Goal: Book appointment/travel/reservation

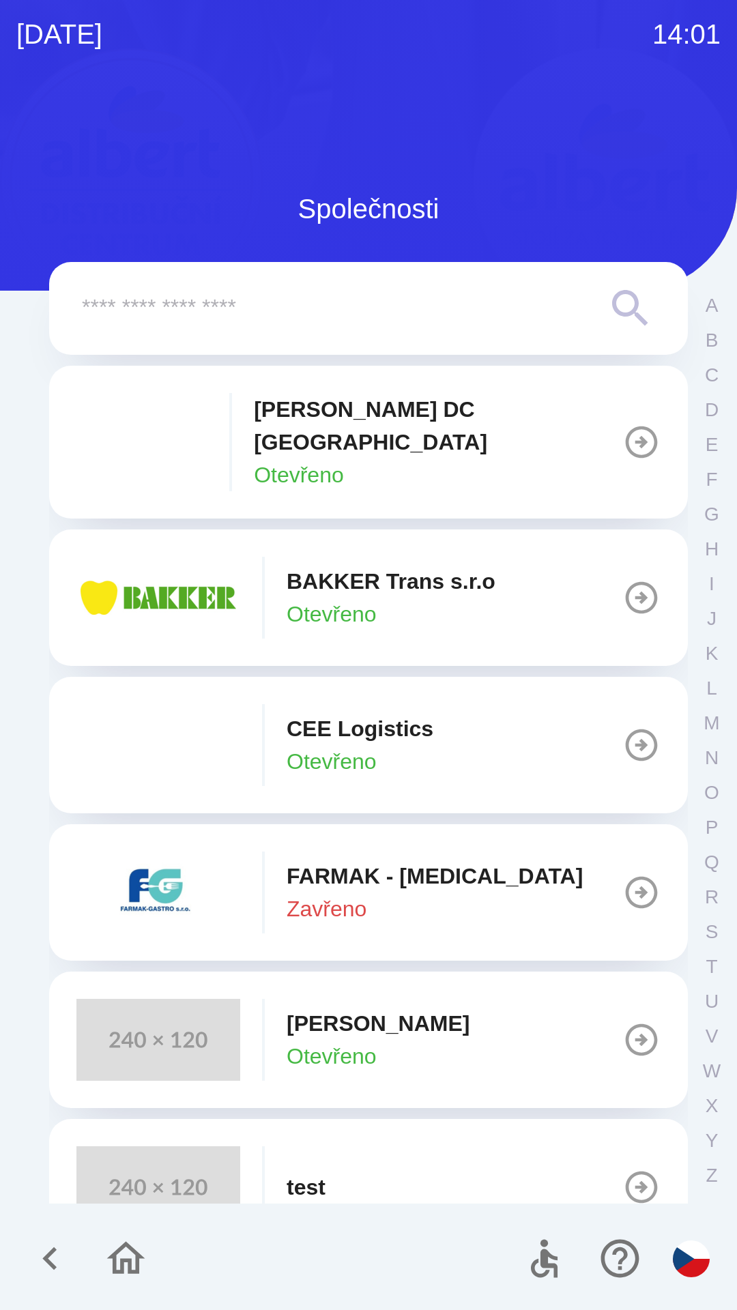
click at [349, 1007] on p "[PERSON_NAME]" at bounding box center [377, 1023] width 183 height 33
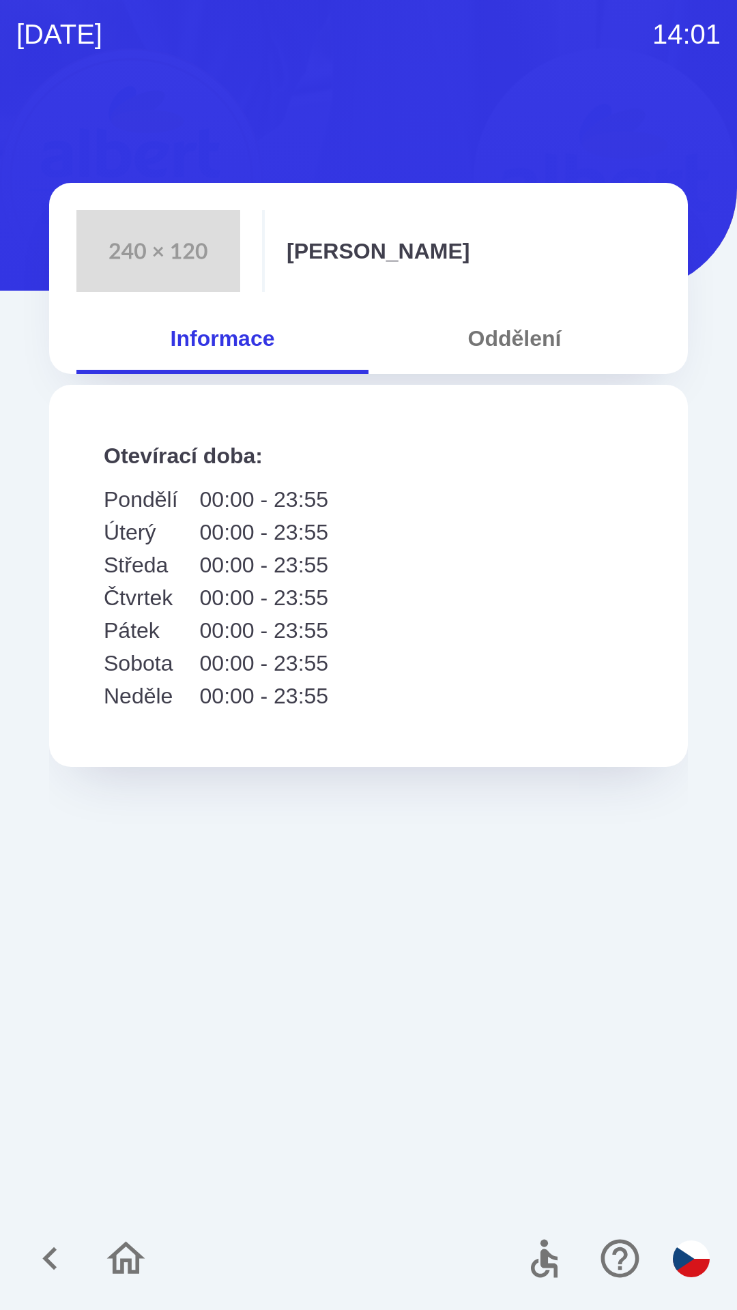
click at [529, 336] on button "Oddělení" at bounding box center [514, 338] width 292 height 49
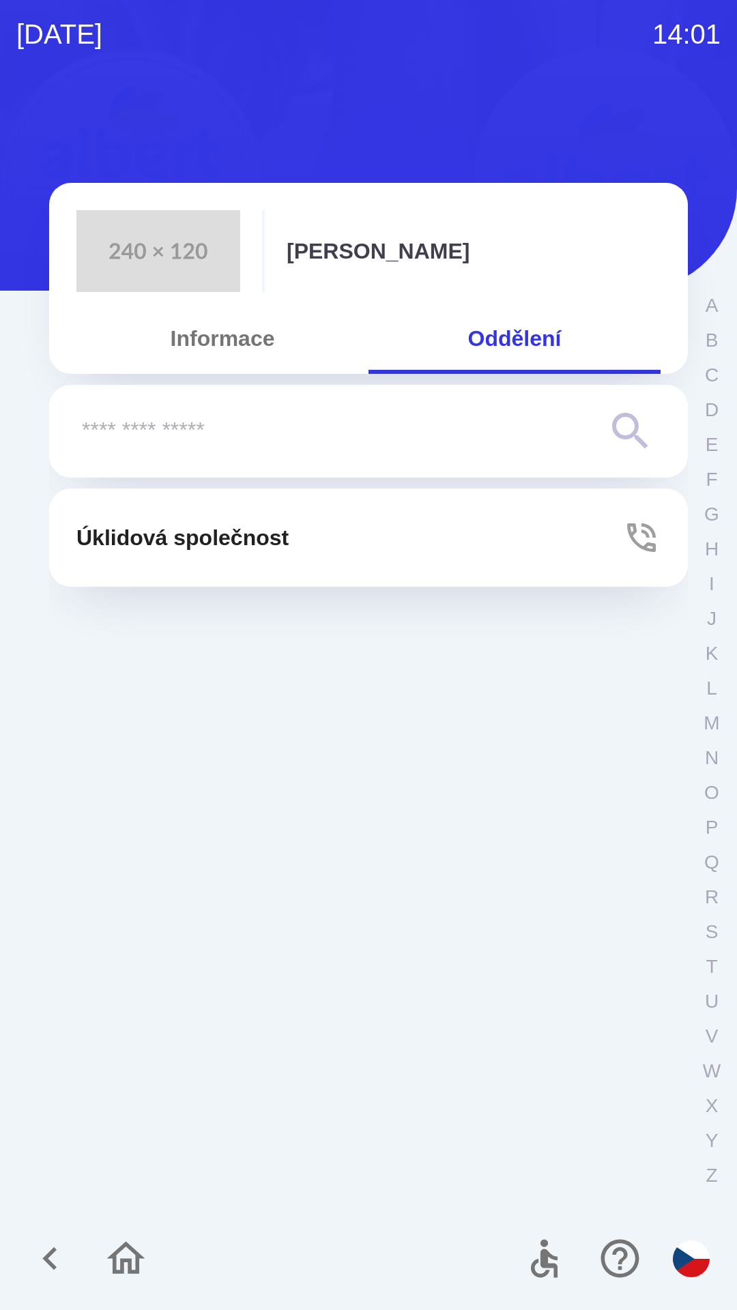
click at [276, 531] on p "Úklidová společnost" at bounding box center [182, 537] width 212 height 33
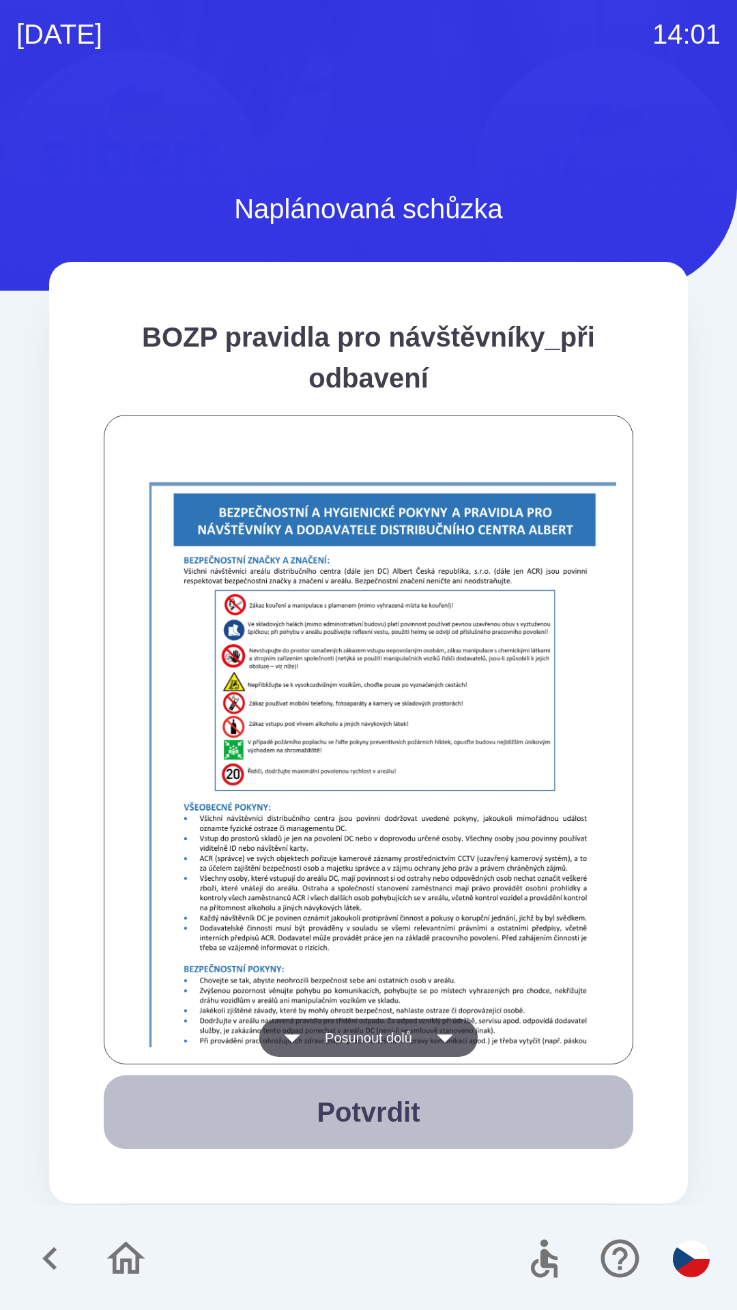
click at [396, 1108] on button "Potvrdit" at bounding box center [368, 1112] width 529 height 74
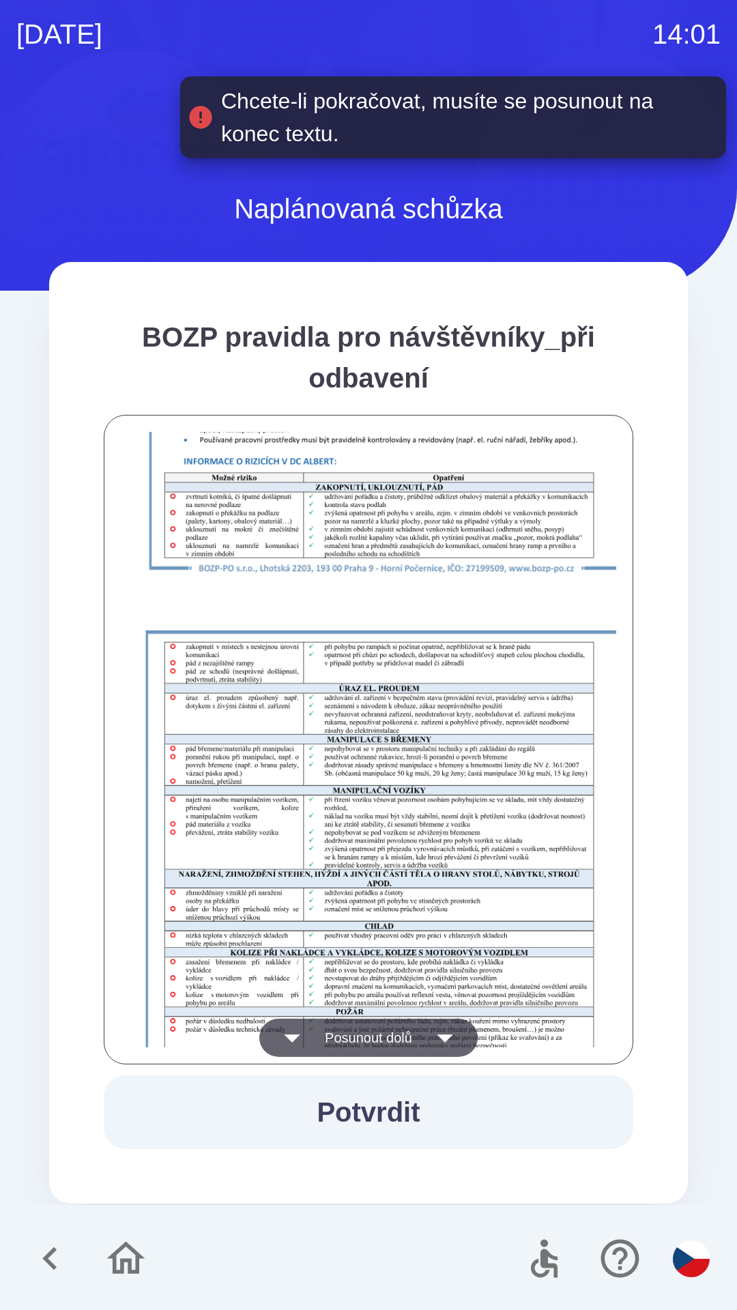
scroll to position [958, 0]
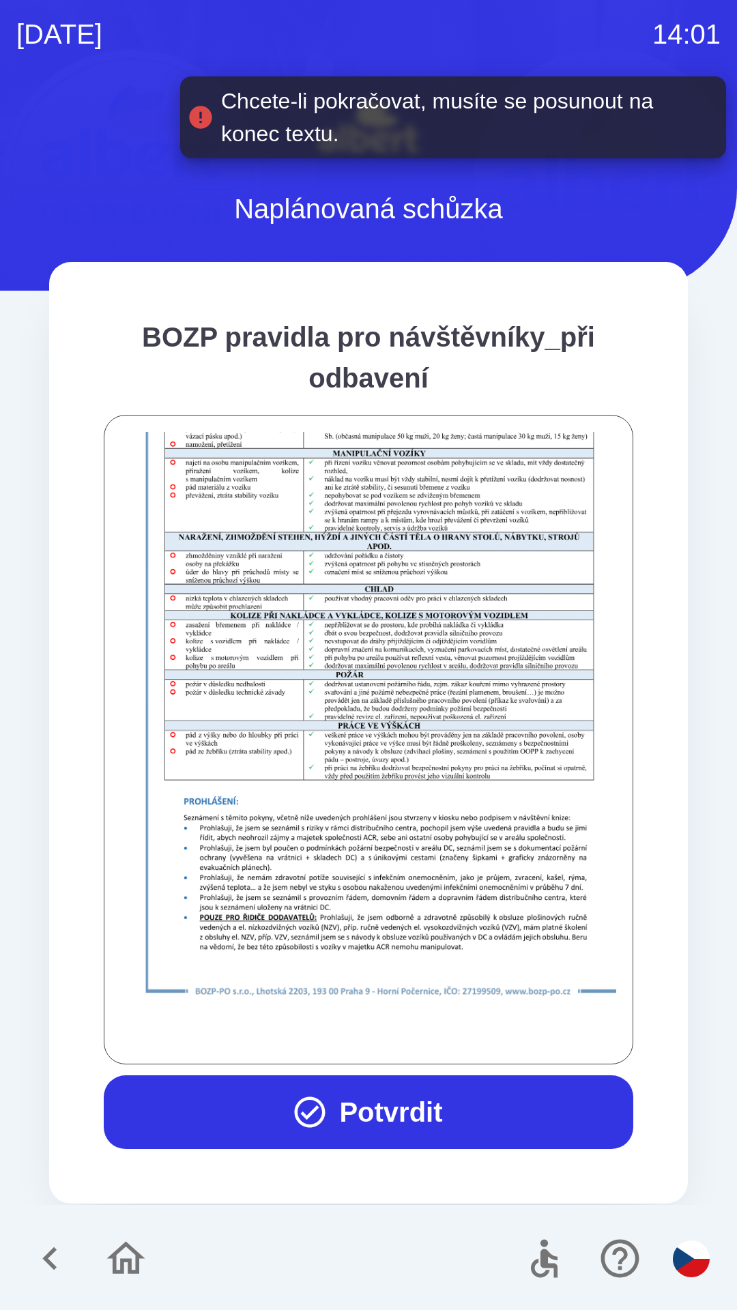
click at [399, 1115] on button "Potvrdit" at bounding box center [368, 1112] width 529 height 74
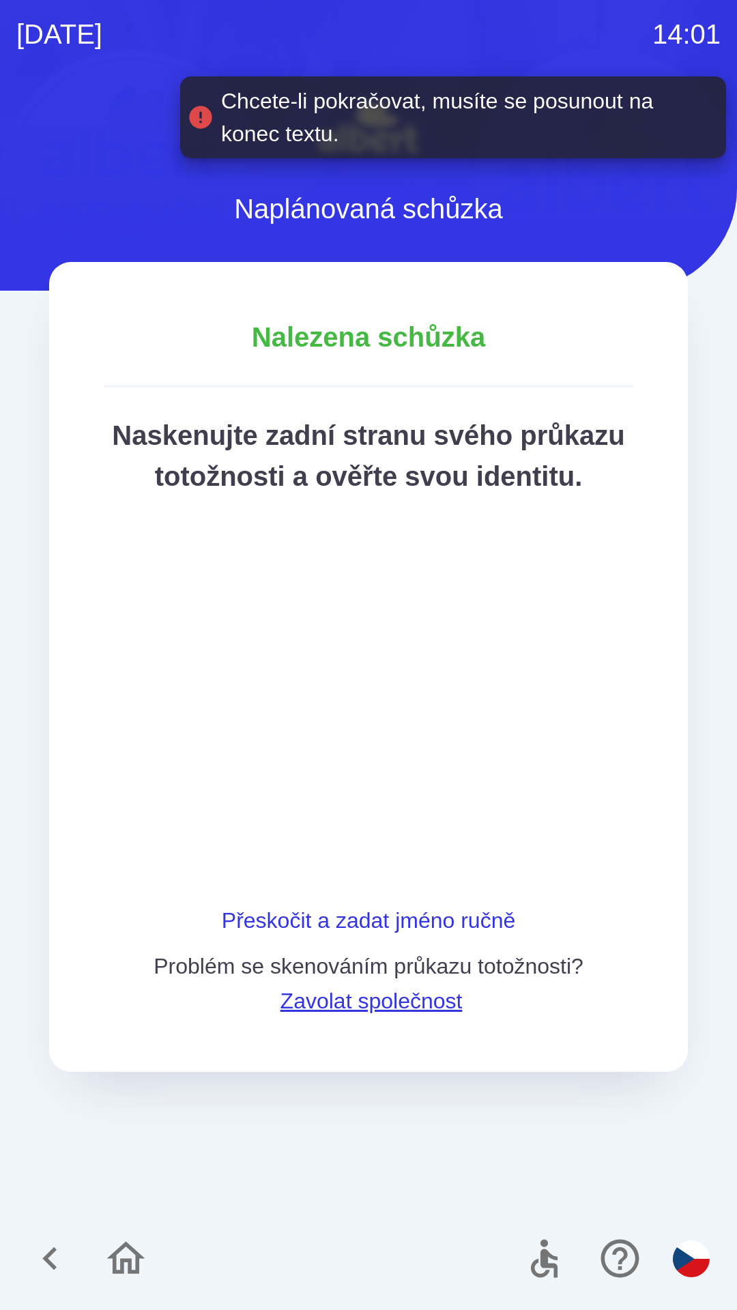
click at [289, 937] on button "Přeskočit a zadat jméno ručně" at bounding box center [368, 920] width 304 height 33
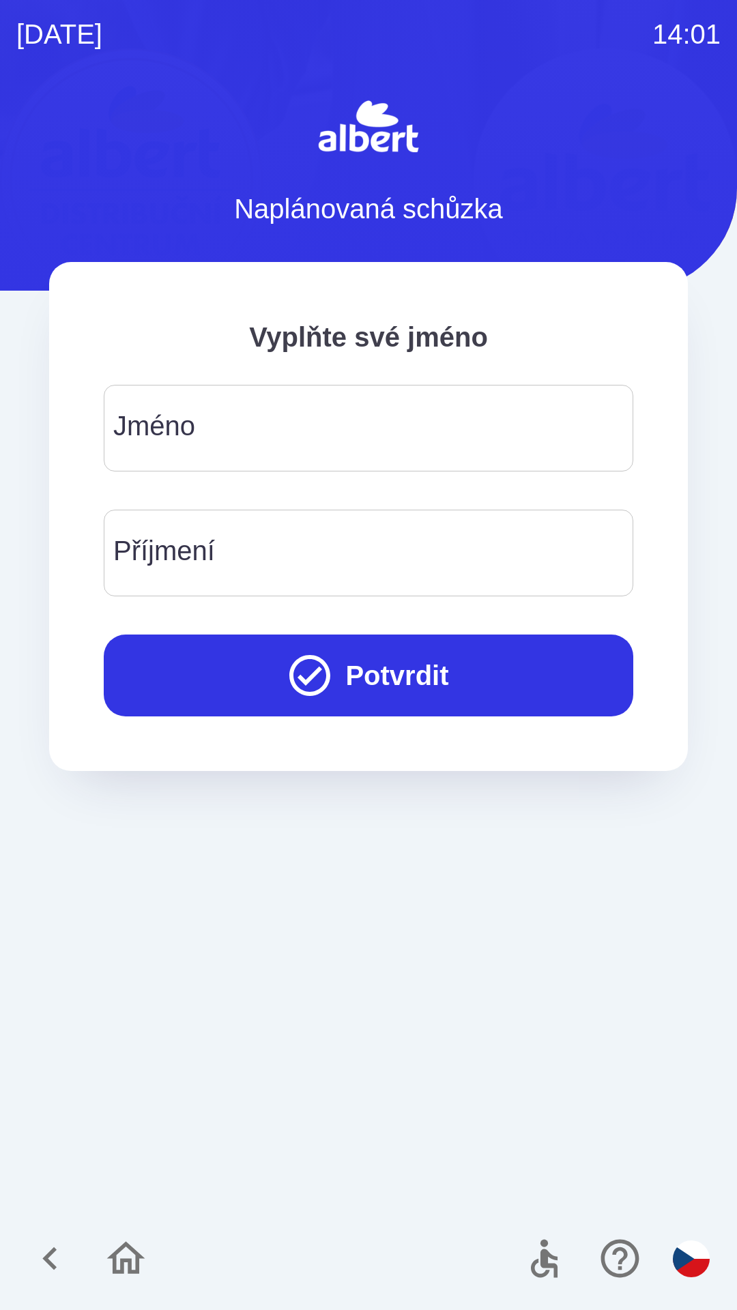
click at [138, 428] on div "[PERSON_NAME]" at bounding box center [368, 428] width 529 height 87
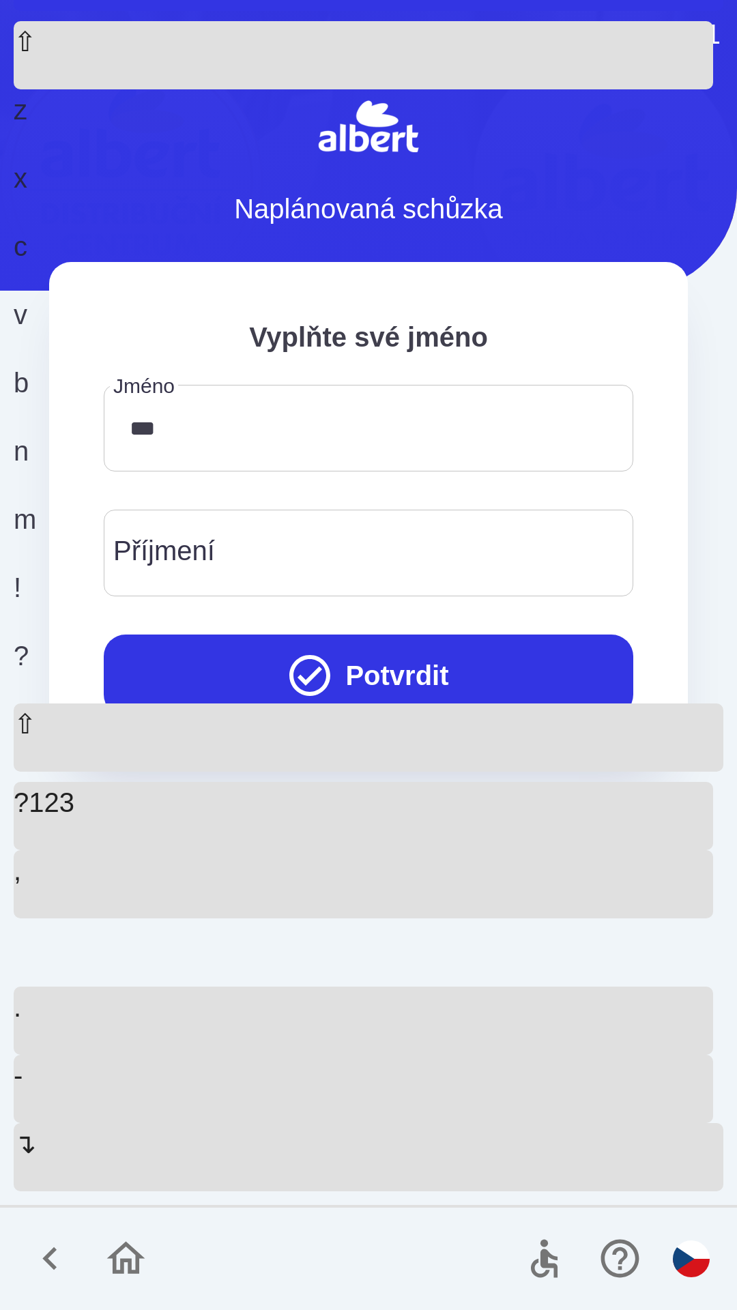
type input "*********"
click at [138, 558] on div "Příjmení Příjmení" at bounding box center [368, 553] width 529 height 87
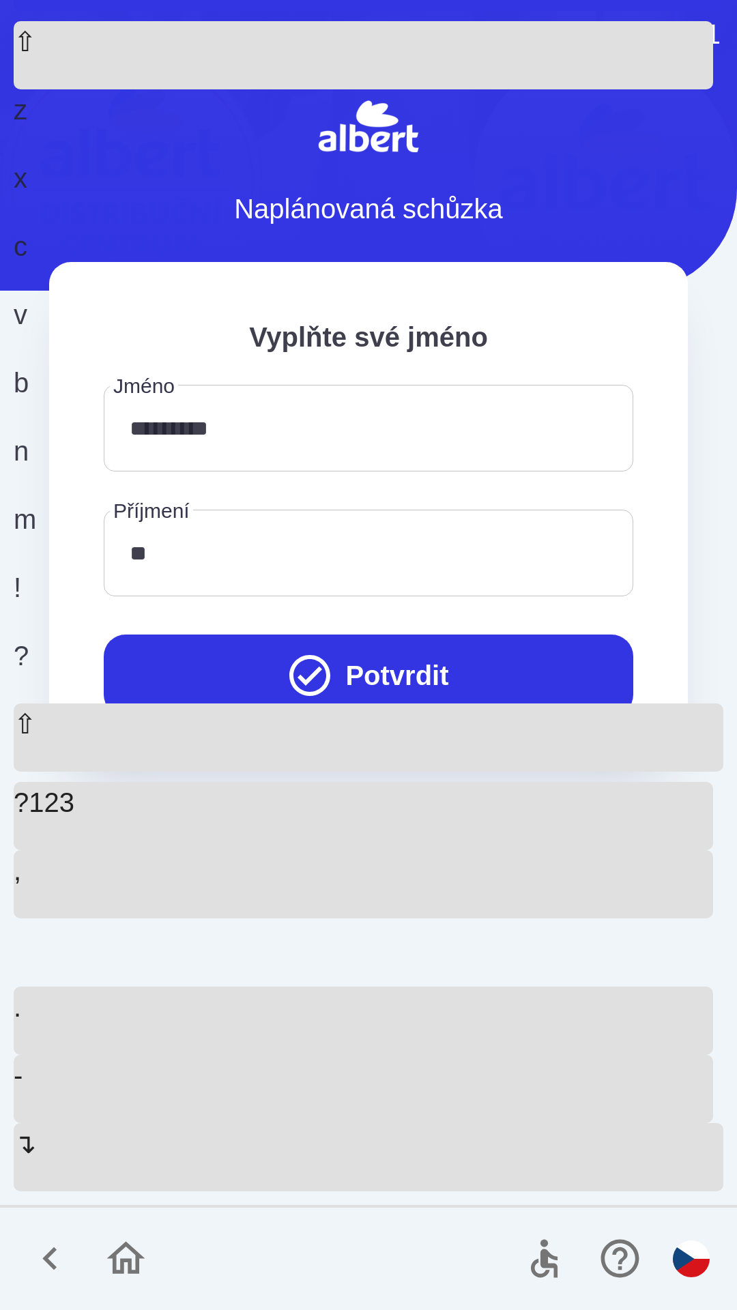
type input "*******"
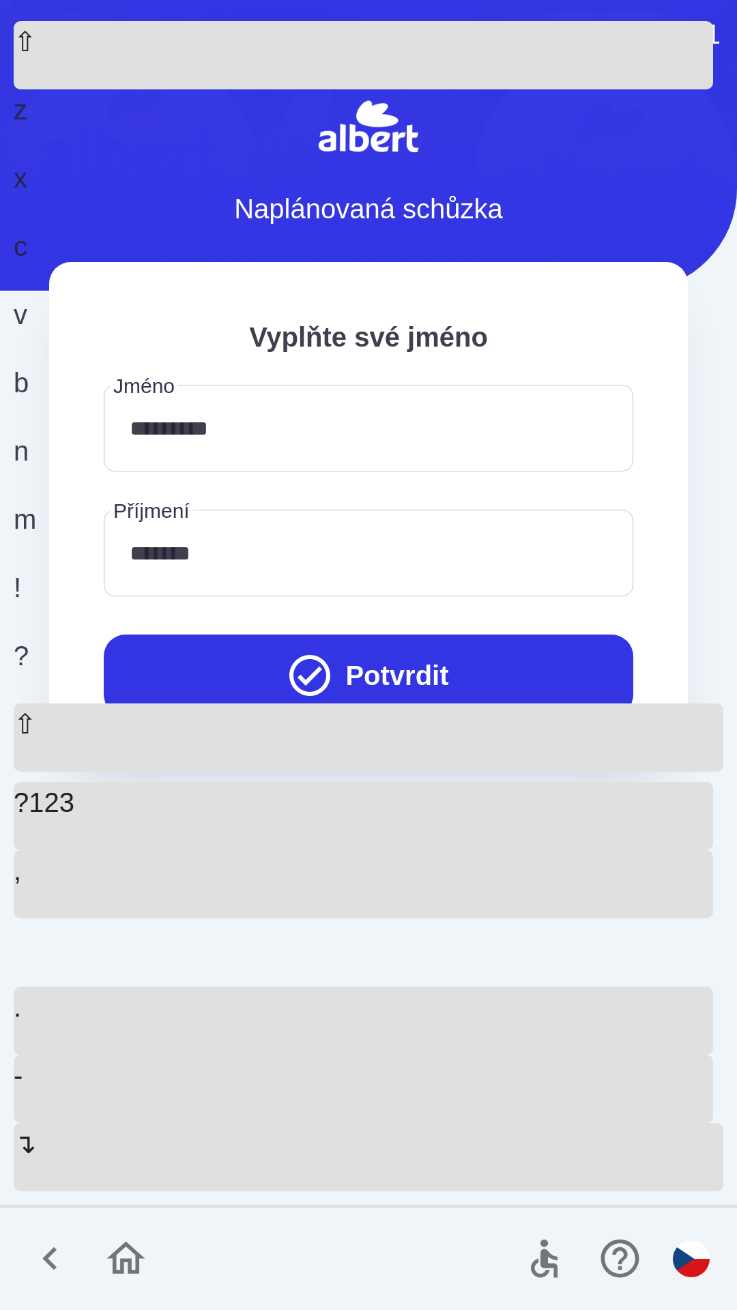
click at [408, 673] on button "Potvrdit" at bounding box center [368, 675] width 529 height 82
